Goal: Task Accomplishment & Management: Manage account settings

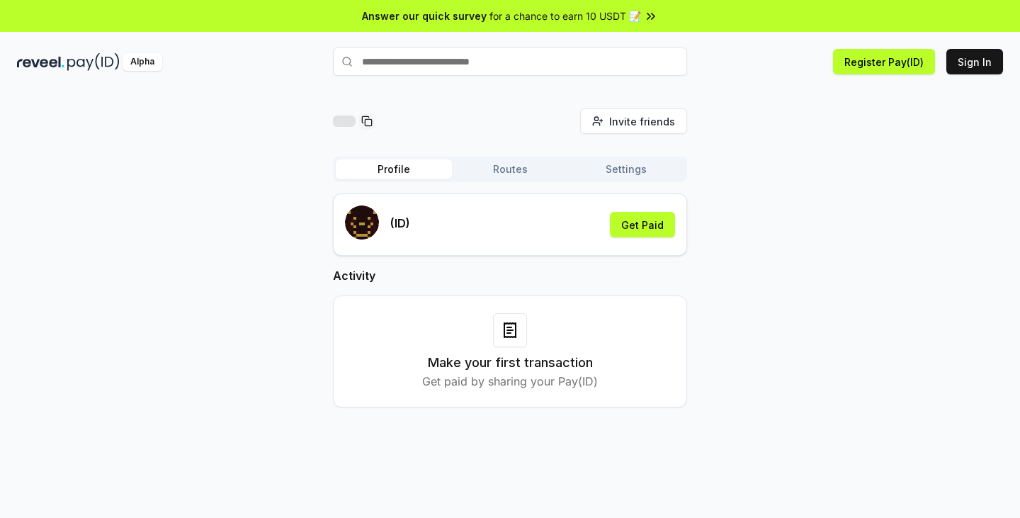
click at [125, 268] on div "Invite friends Invite Profile Routes Settings (ID) Get Paid Activity Make your …" at bounding box center [510, 269] width 986 height 322
click at [366, 123] on icon at bounding box center [366, 120] width 11 height 11
click at [516, 171] on button "Routes" at bounding box center [510, 169] width 116 height 20
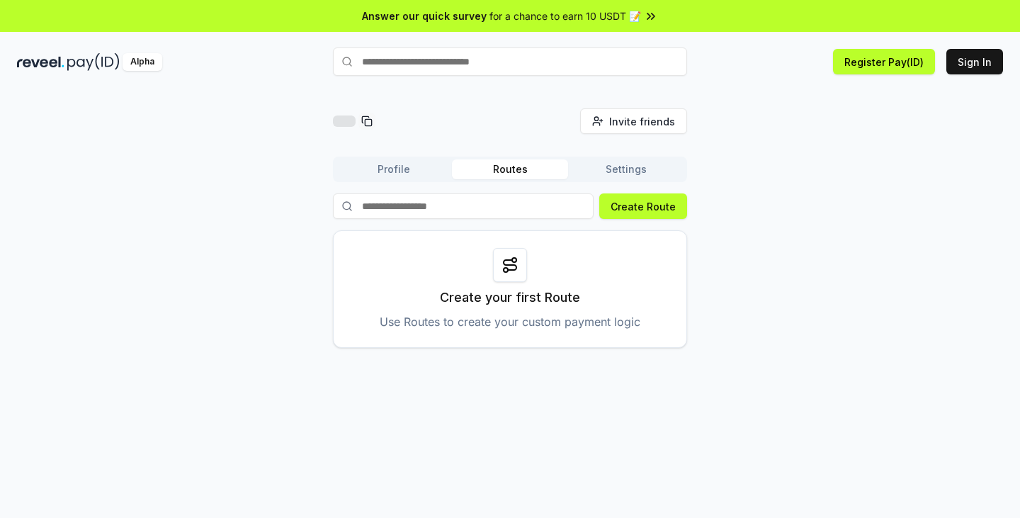
click at [628, 172] on button "Settings" at bounding box center [626, 169] width 116 height 20
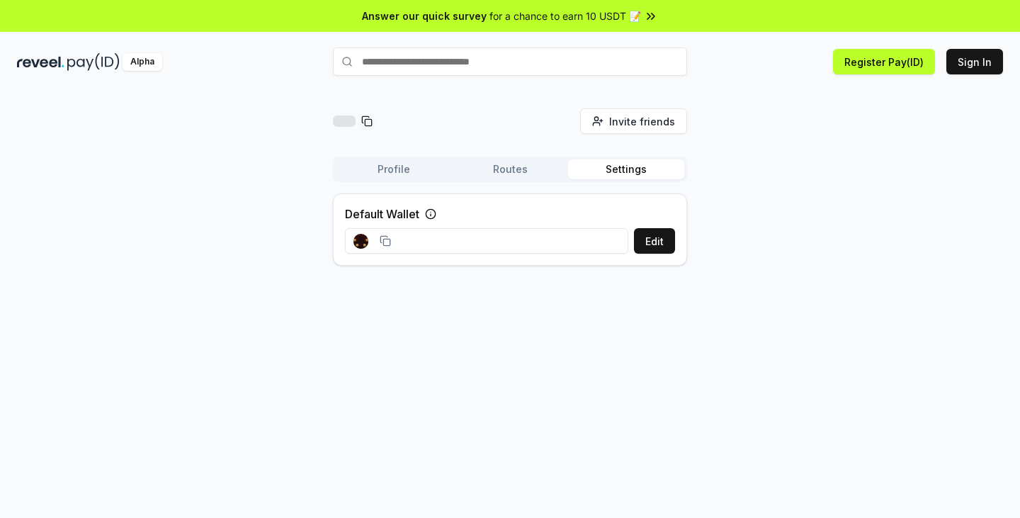
click at [457, 239] on input at bounding box center [486, 241] width 283 height 26
click at [387, 241] on icon at bounding box center [385, 240] width 11 height 11
click at [879, 256] on div "Invite friends Invite Profile Routes Settings Default Wallet Edit" at bounding box center [510, 192] width 986 height 169
click at [511, 172] on button "Routes" at bounding box center [510, 169] width 116 height 20
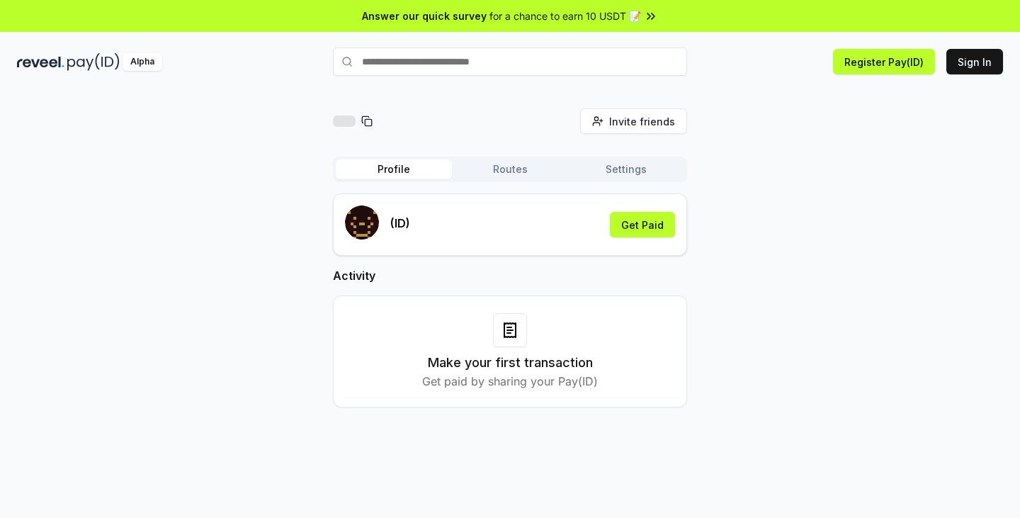
click at [404, 170] on button "Profile" at bounding box center [394, 169] width 116 height 20
click at [583, 13] on span "for a chance to earn 10 USDT 📝" at bounding box center [566, 16] width 152 height 15
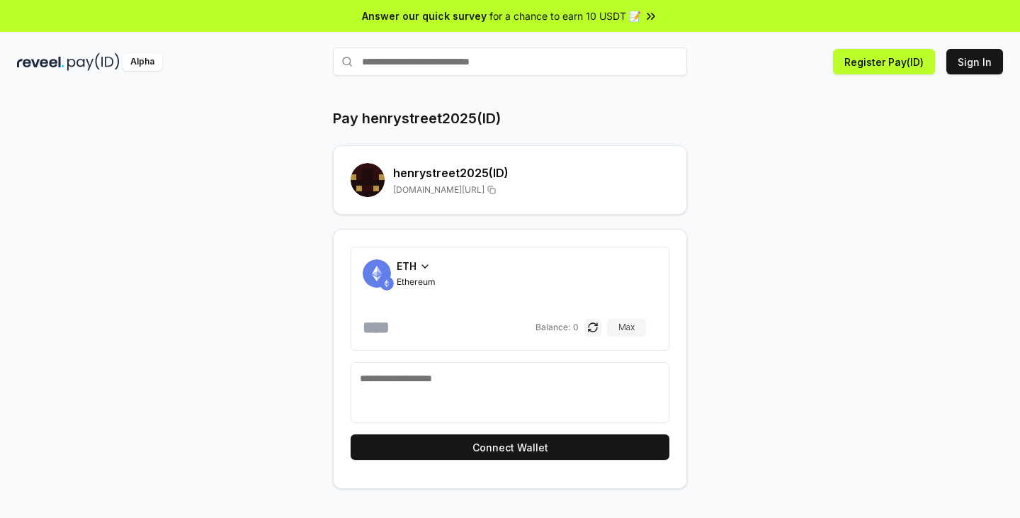
click at [928, 124] on div "Pay henrystreet2025(ID) henrystreet2025 (ID) reveel.id/pay/henrystreet2025 ETH …" at bounding box center [510, 298] width 850 height 380
click at [892, 61] on button "Register Pay(ID)" at bounding box center [884, 62] width 102 height 26
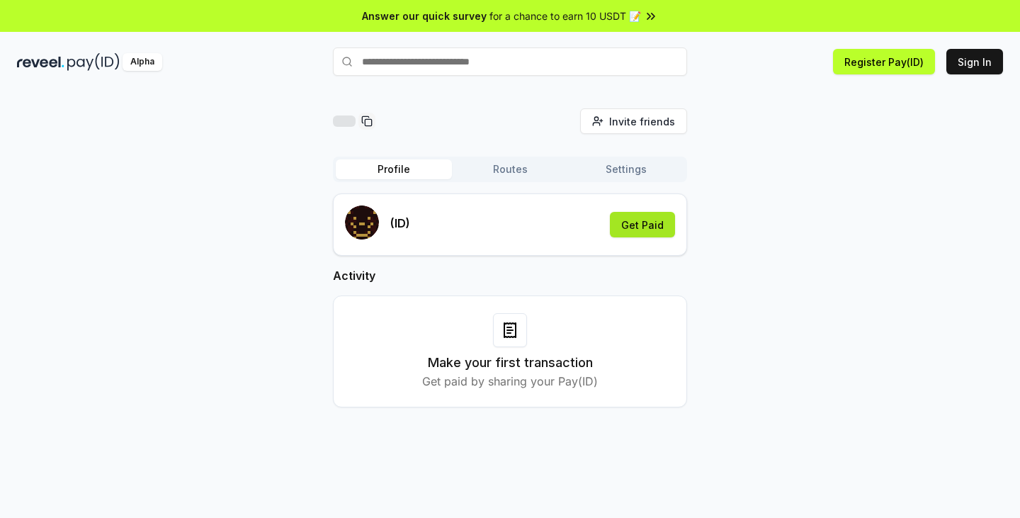
click at [646, 225] on button "Get Paid" at bounding box center [642, 225] width 65 height 26
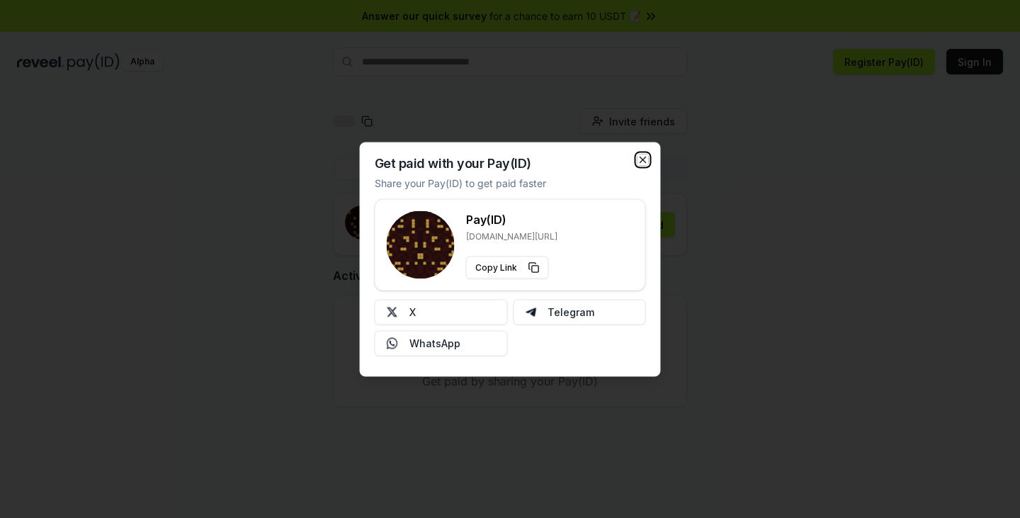
click at [644, 160] on icon "button" at bounding box center [643, 160] width 6 height 6
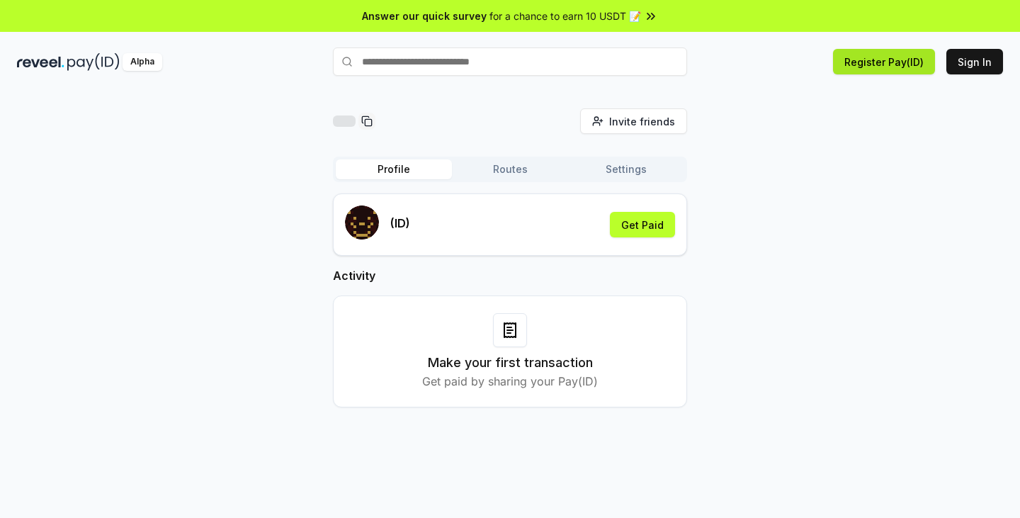
click at [881, 63] on button "Register Pay(ID)" at bounding box center [884, 62] width 102 height 26
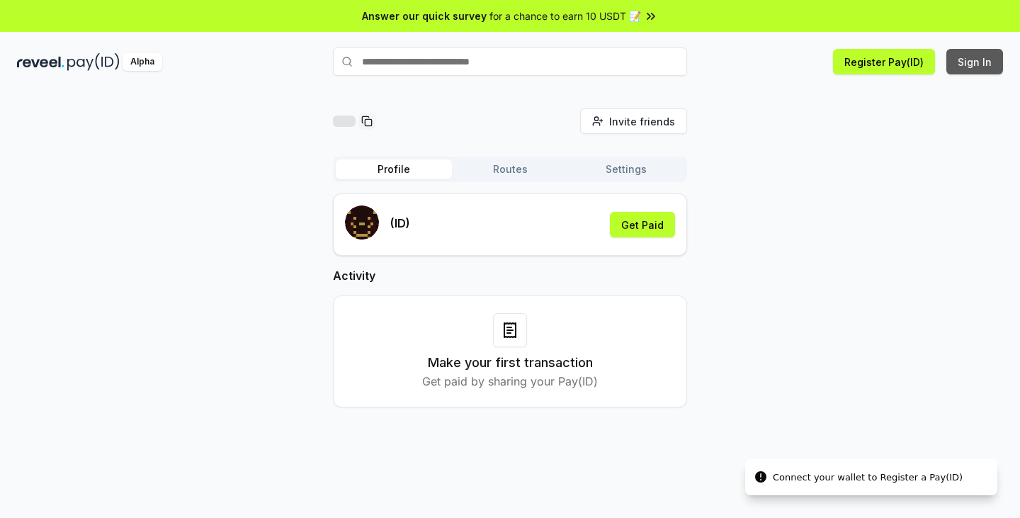
click at [973, 64] on button "Sign In" at bounding box center [974, 62] width 57 height 26
